Goal: Understand process/instructions: Learn about a topic

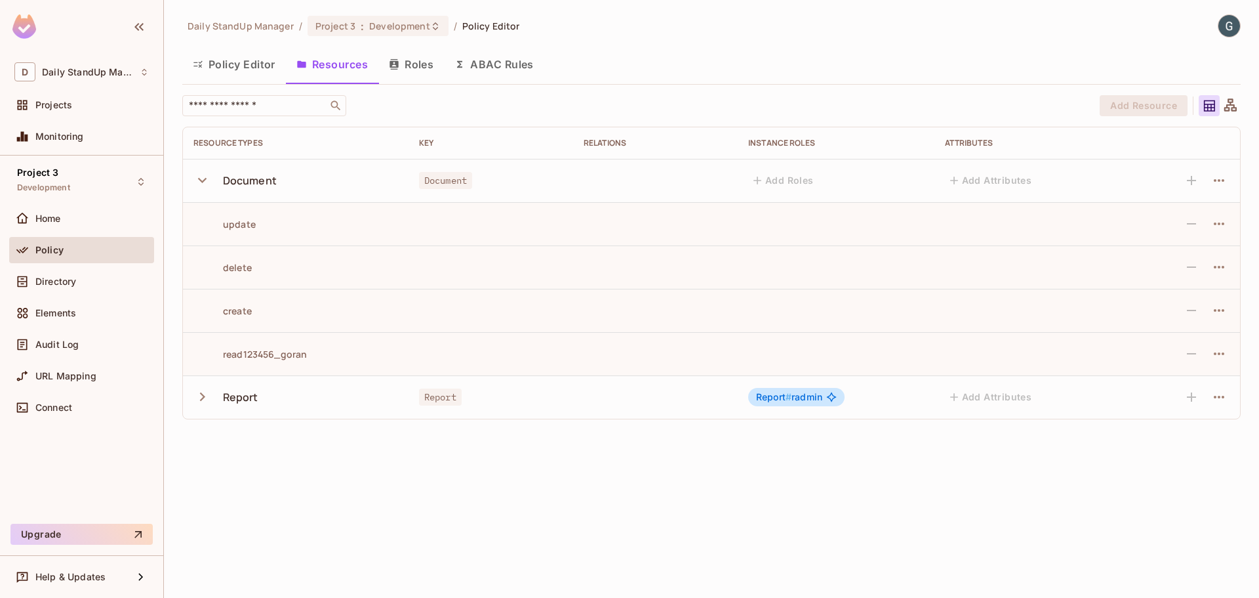
click at [418, 58] on button "Roles" at bounding box center [411, 64] width 66 height 33
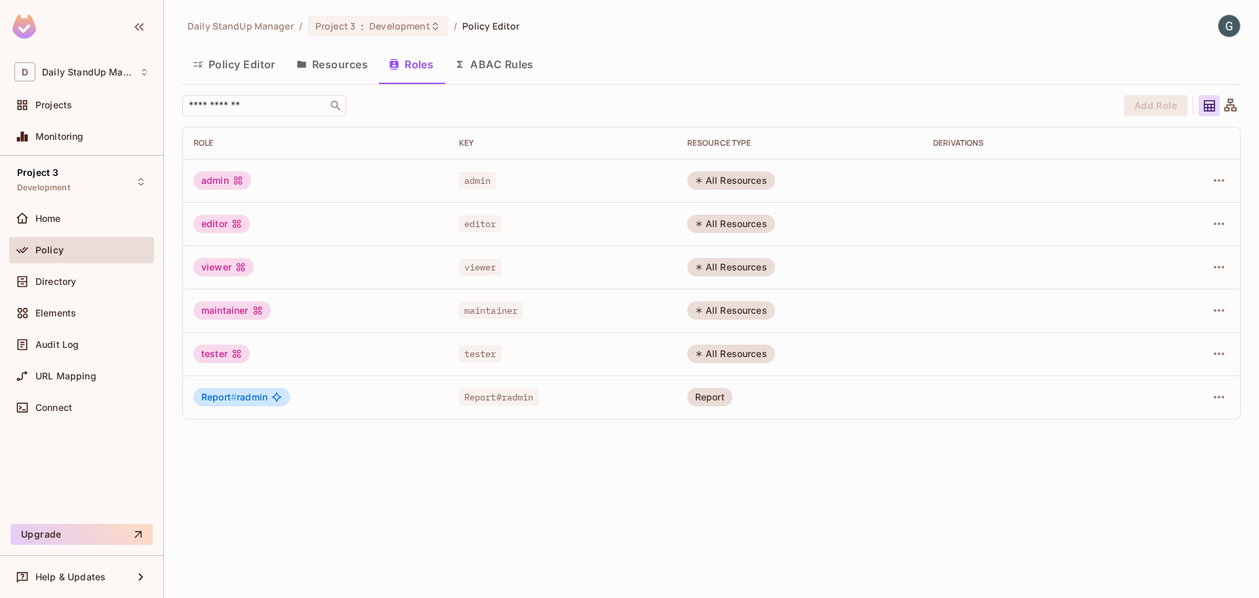
click at [493, 79] on button "ABAC Rules" at bounding box center [494, 64] width 100 height 33
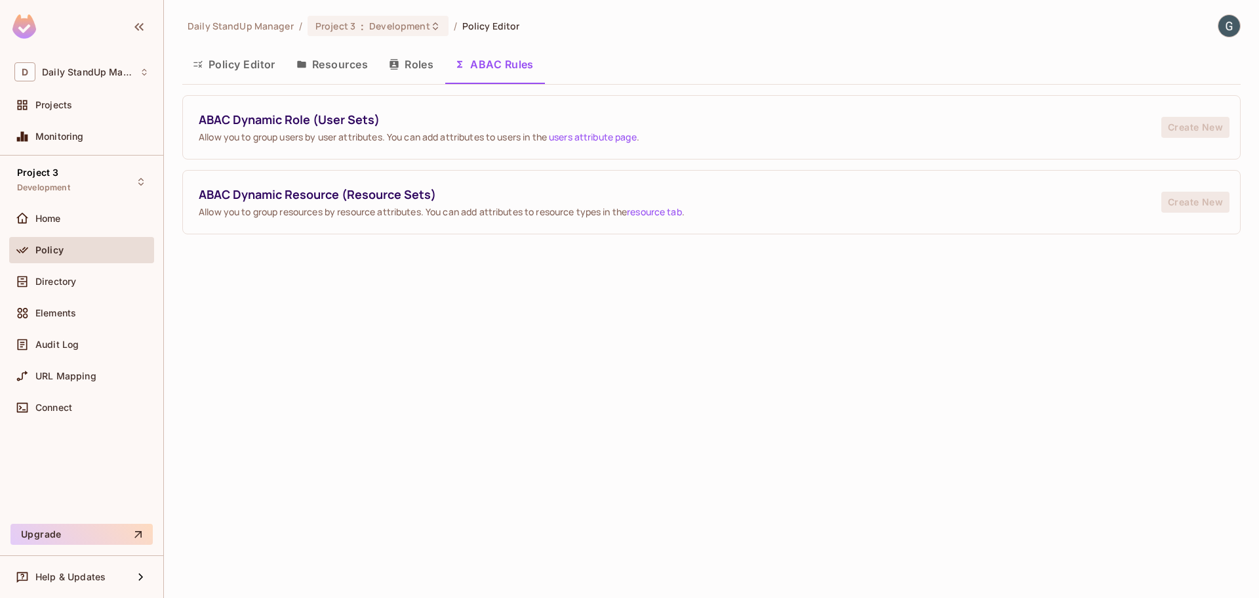
click at [403, 58] on button "Roles" at bounding box center [411, 64] width 66 height 33
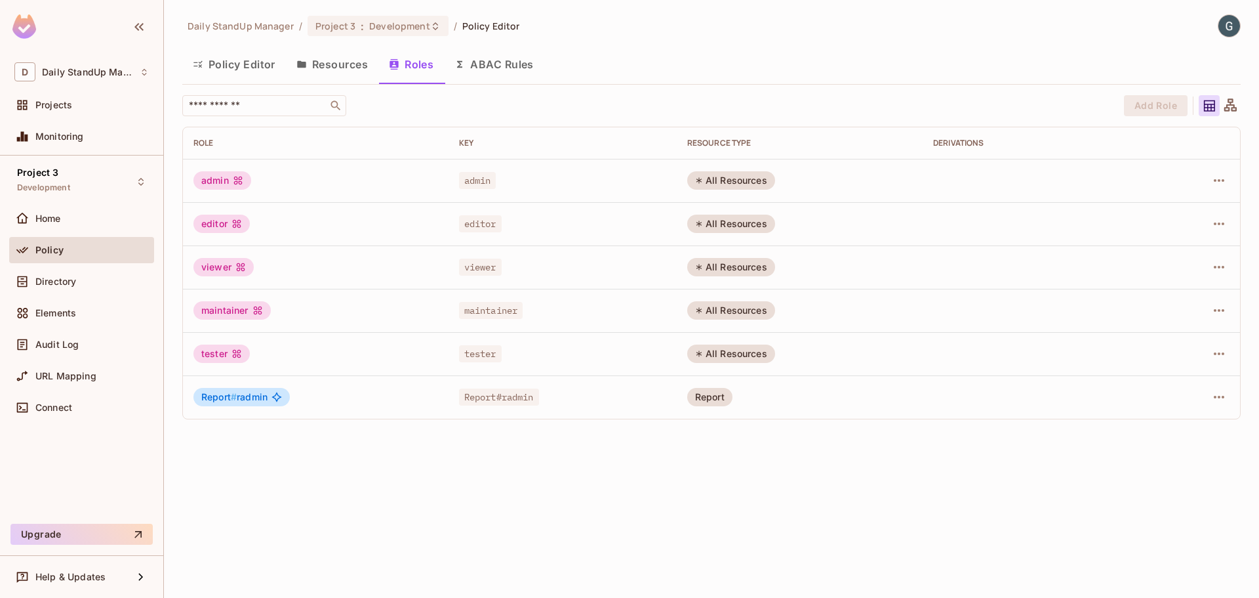
click at [518, 59] on button "ABAC Rules" at bounding box center [494, 64] width 100 height 33
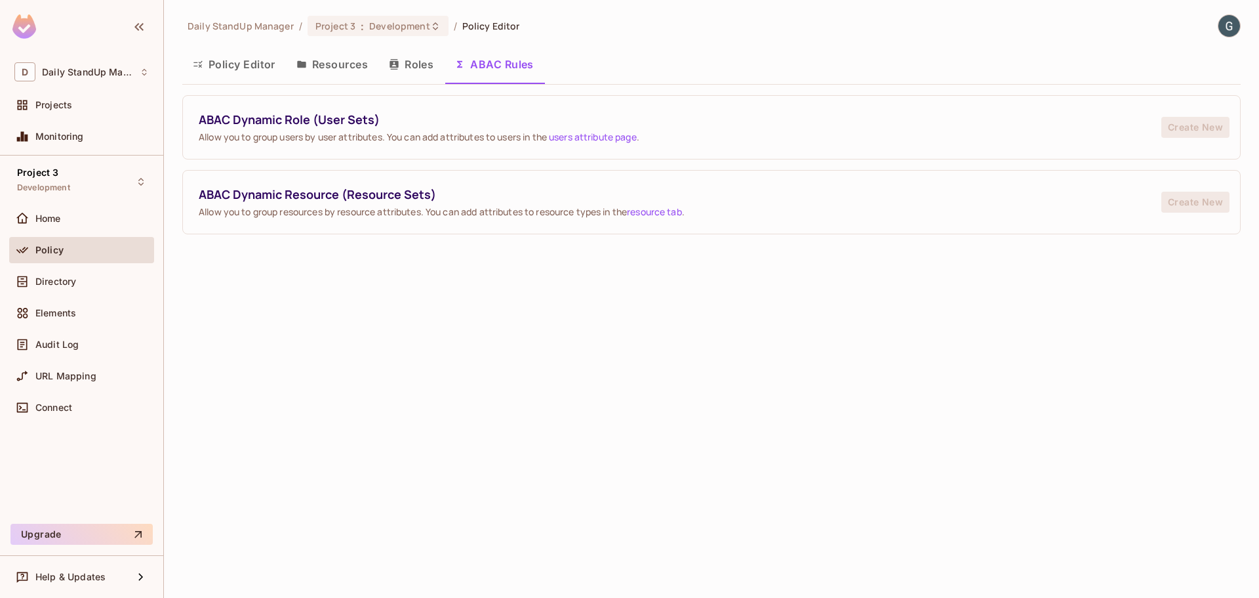
click at [607, 134] on link "users attribute page" at bounding box center [593, 137] width 88 height 12
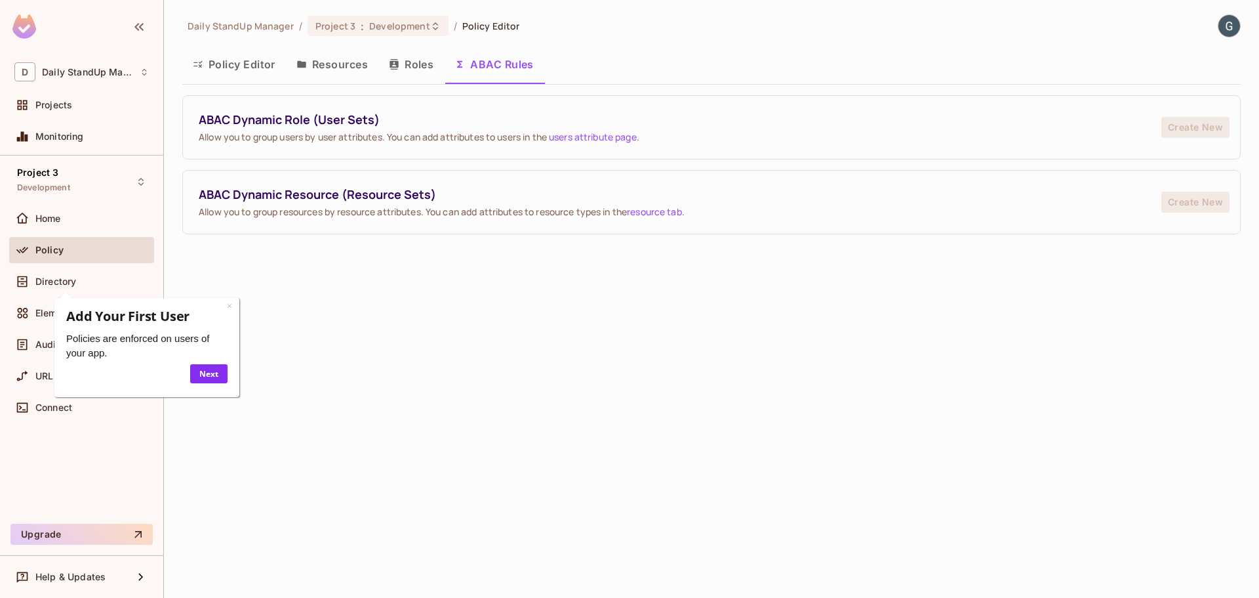
click at [759, 328] on div "Daily StandUp Manager / Project 3 : Development / Policy Editor Policy Editor R…" at bounding box center [711, 299] width 1095 height 598
click at [68, 248] on div "Policy" at bounding box center [91, 250] width 113 height 10
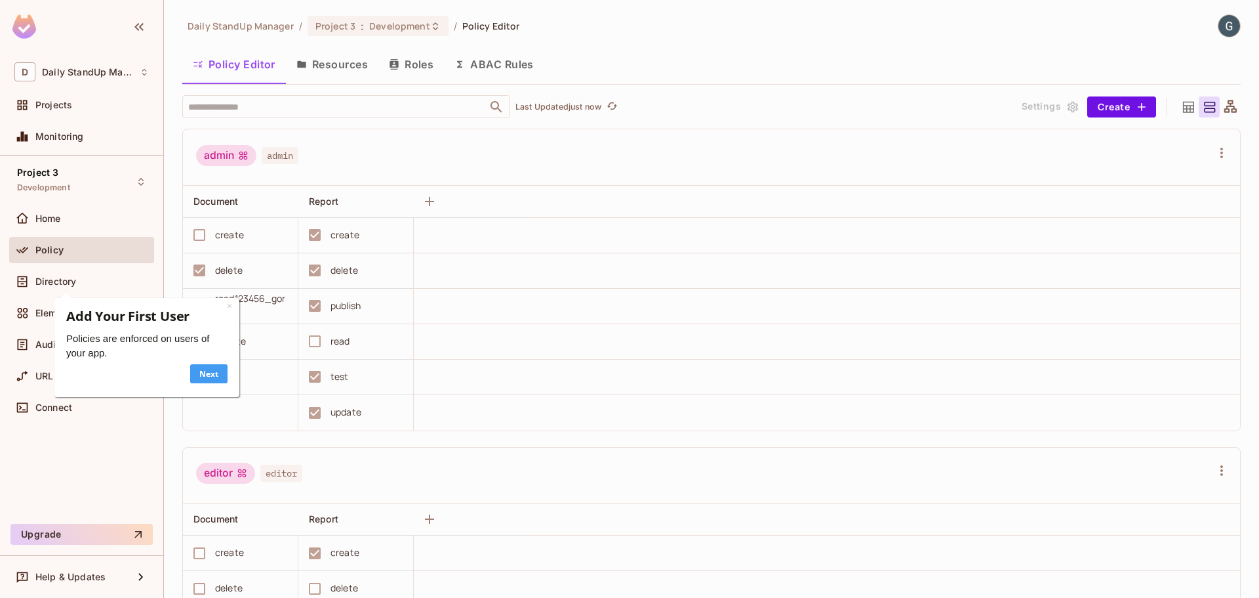
click at [220, 375] on link "Next" at bounding box center [208, 373] width 37 height 19
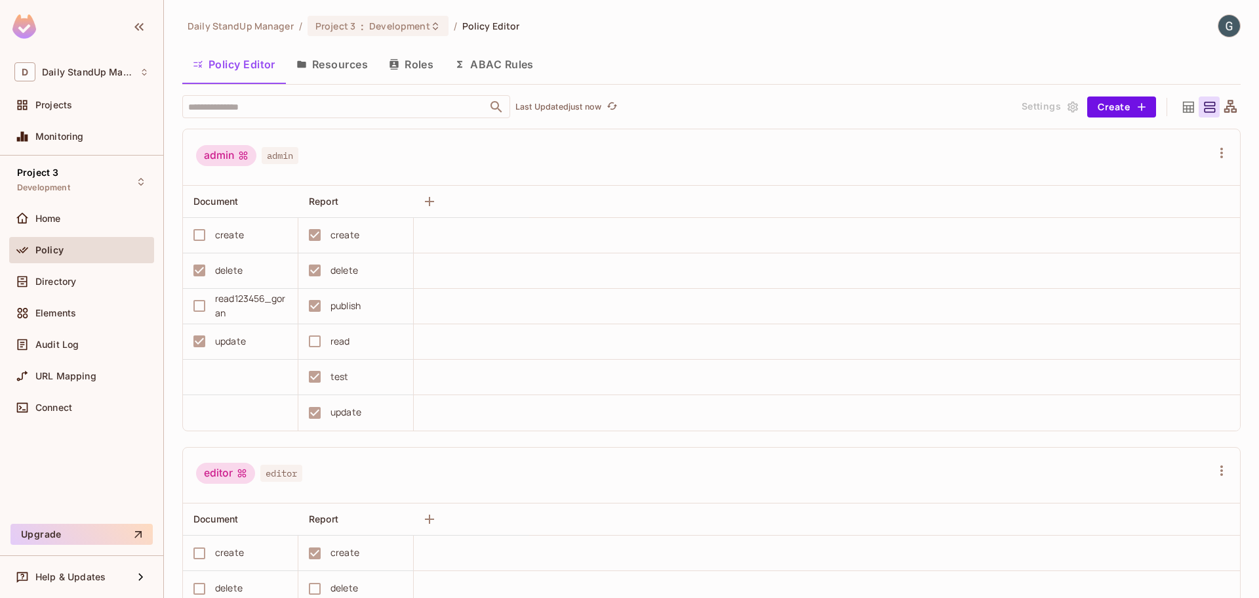
click at [330, 77] on button "Resources" at bounding box center [332, 64] width 92 height 33
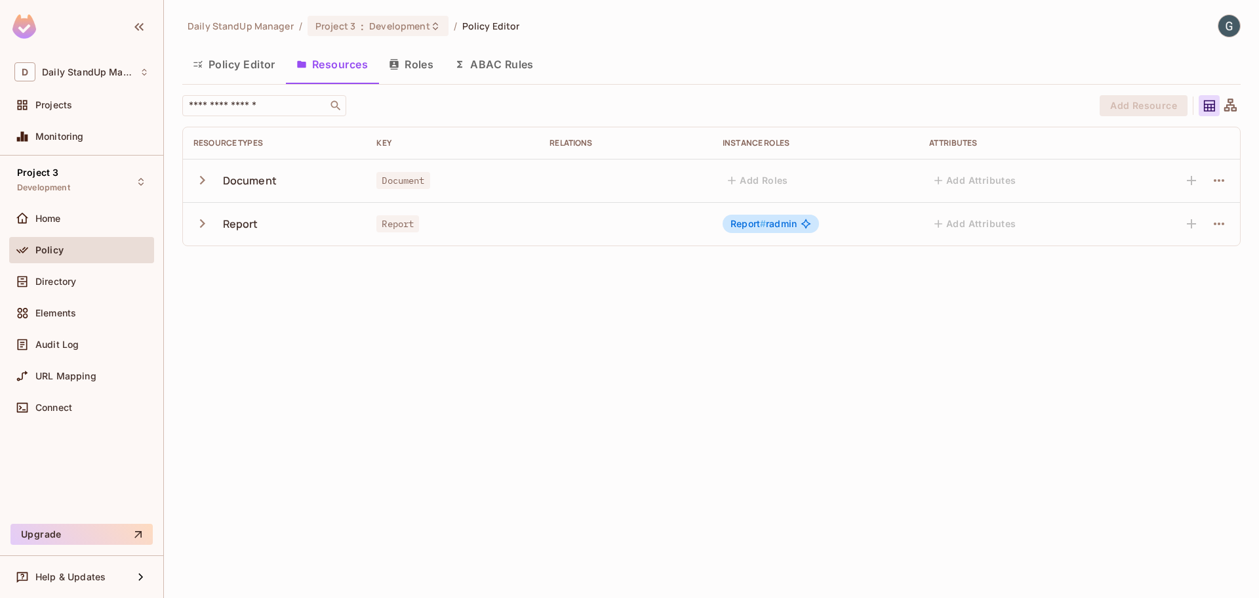
click at [770, 81] on div "Policy Editor Resources Roles ABAC Rules" at bounding box center [711, 66] width 1059 height 36
click at [875, 77] on div "Policy Editor Resources Roles ABAC Rules" at bounding box center [711, 64] width 1059 height 33
click at [690, 70] on div "Policy Editor Resources Roles ABAC Rules" at bounding box center [711, 64] width 1059 height 33
click at [199, 179] on icon "button" at bounding box center [203, 180] width 18 height 18
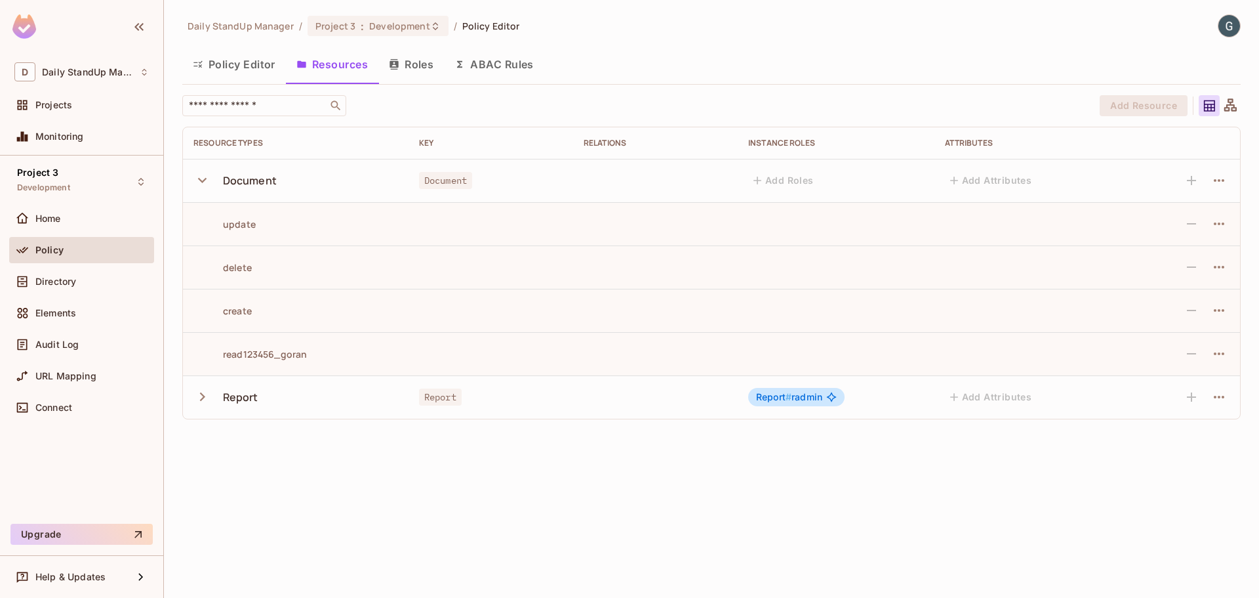
click at [199, 174] on icon "button" at bounding box center [203, 180] width 18 height 18
